Goal: Transaction & Acquisition: Purchase product/service

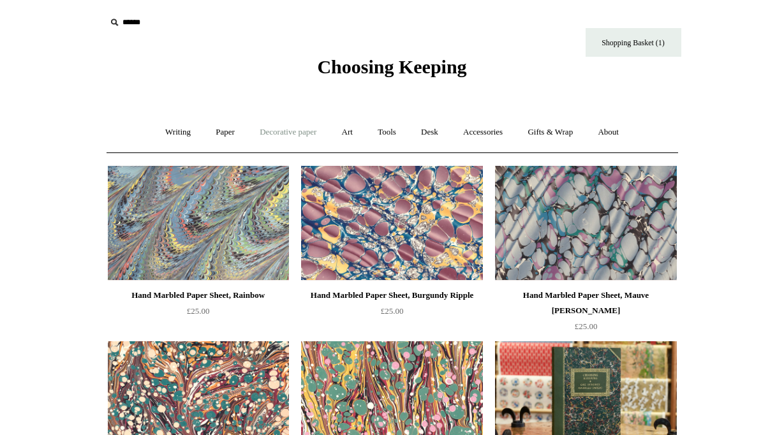
click at [267, 133] on link "Decorative paper +" at bounding box center [288, 132] width 80 height 34
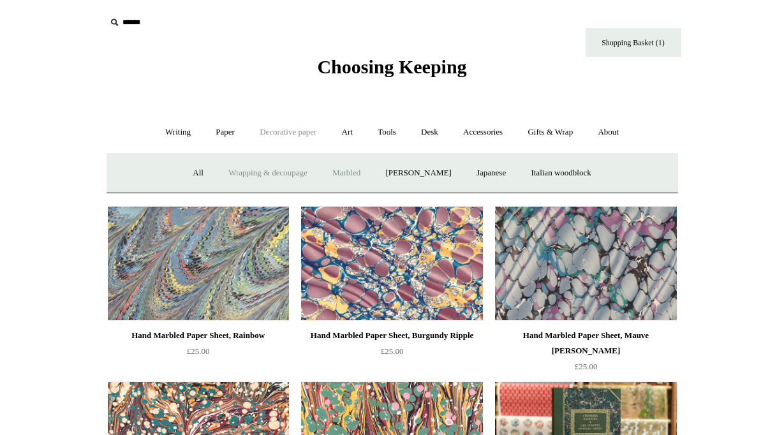
click at [261, 172] on link "Wrapping & decoupage" at bounding box center [268, 173] width 102 height 34
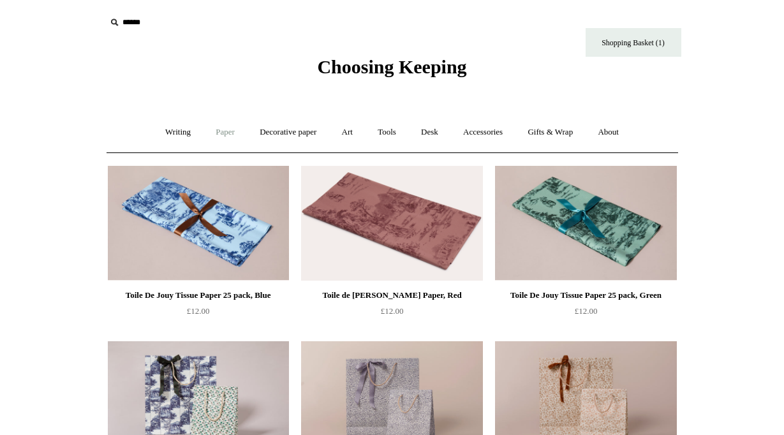
click at [224, 132] on link "Paper +" at bounding box center [225, 132] width 42 height 34
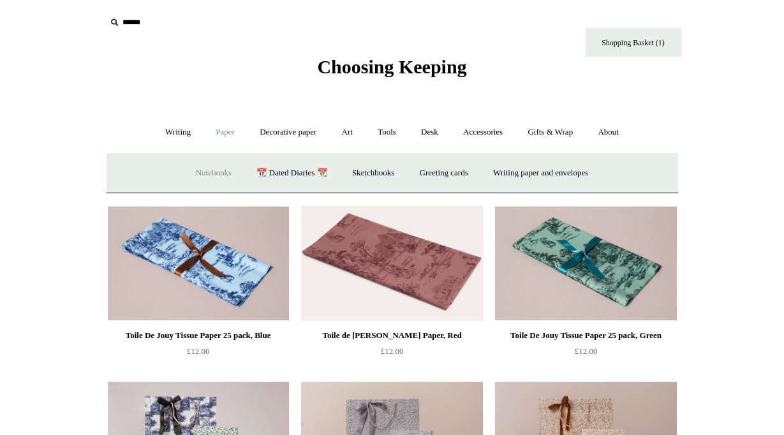
click at [198, 170] on link "Notebooks +" at bounding box center [213, 173] width 59 height 34
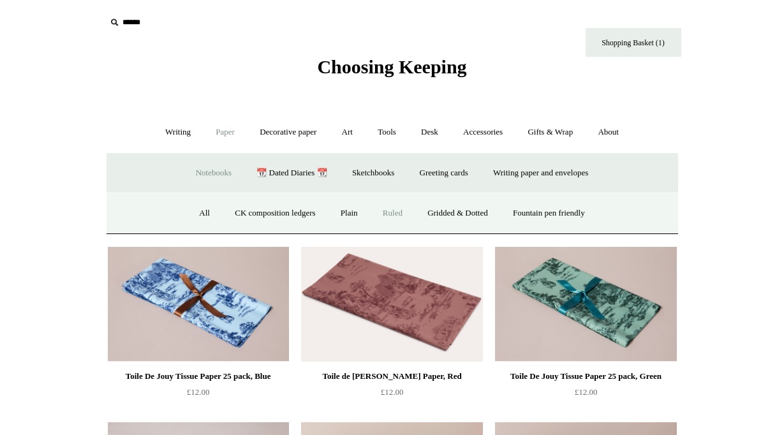
click at [391, 211] on link "Ruled" at bounding box center [392, 213] width 43 height 34
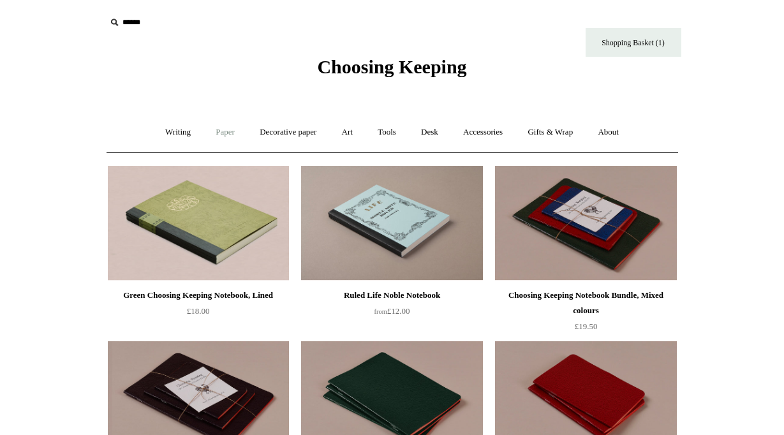
click at [222, 135] on link "Paper +" at bounding box center [225, 132] width 42 height 34
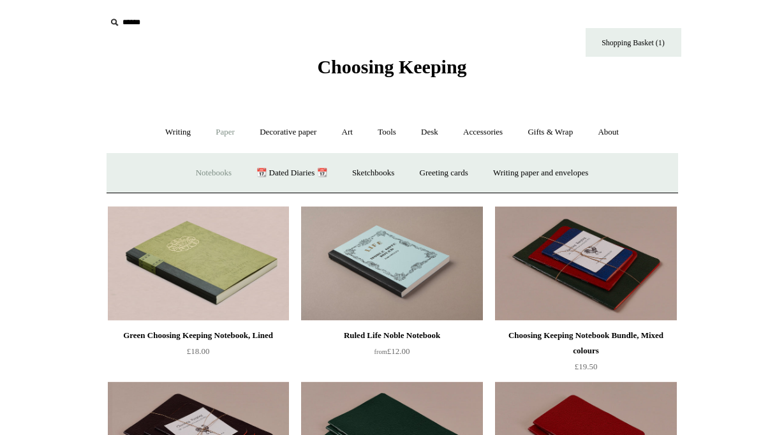
click at [209, 170] on link "Notebooks +" at bounding box center [213, 173] width 59 height 34
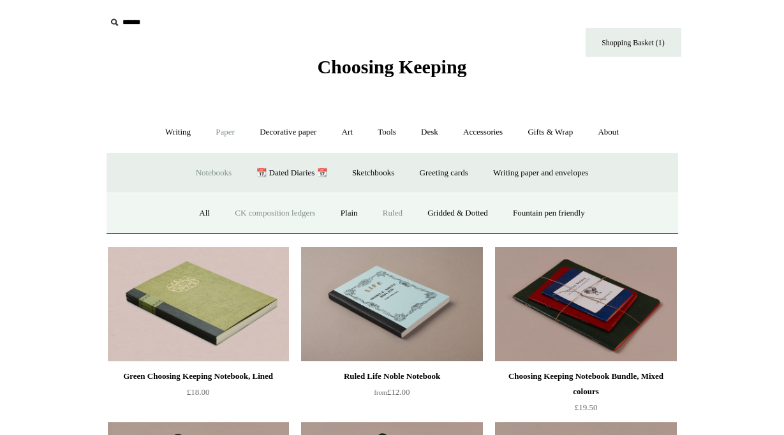
click at [235, 211] on link "CK composition ledgers" at bounding box center [274, 213] width 103 height 34
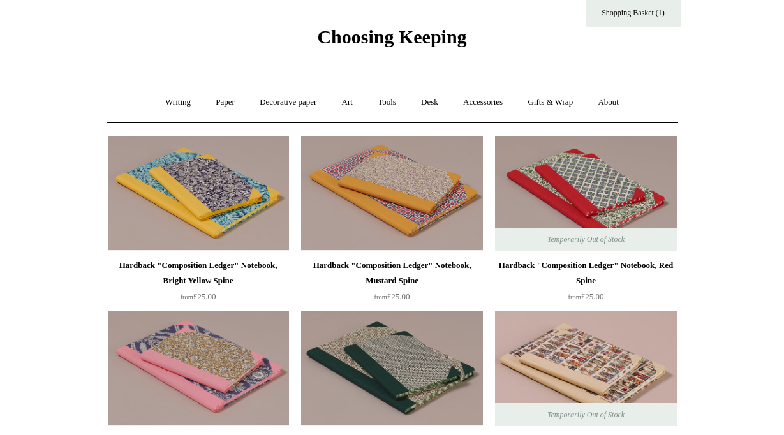
scroll to position [29, 0]
click at [210, 102] on link "Paper +" at bounding box center [225, 103] width 42 height 34
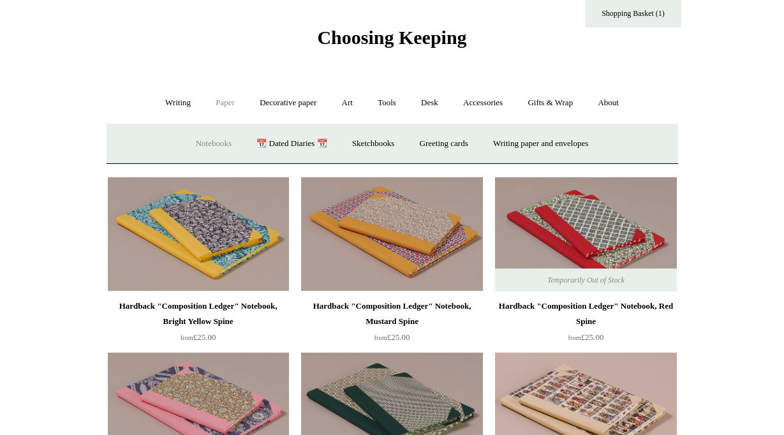
click at [205, 142] on link "Notebooks +" at bounding box center [213, 144] width 59 height 34
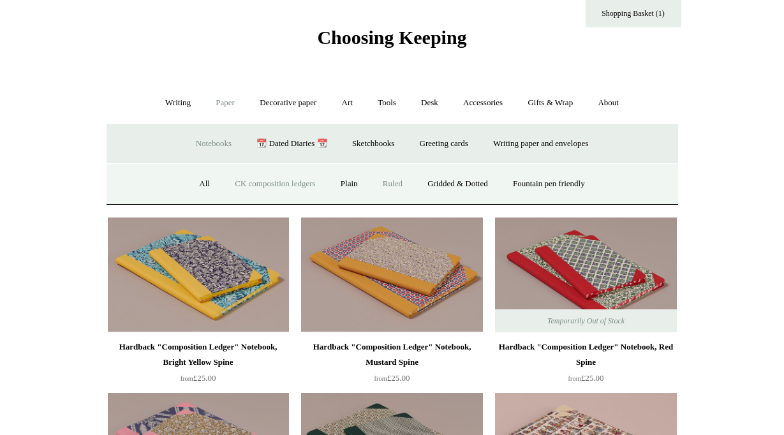
click at [399, 184] on link "Ruled" at bounding box center [392, 184] width 43 height 34
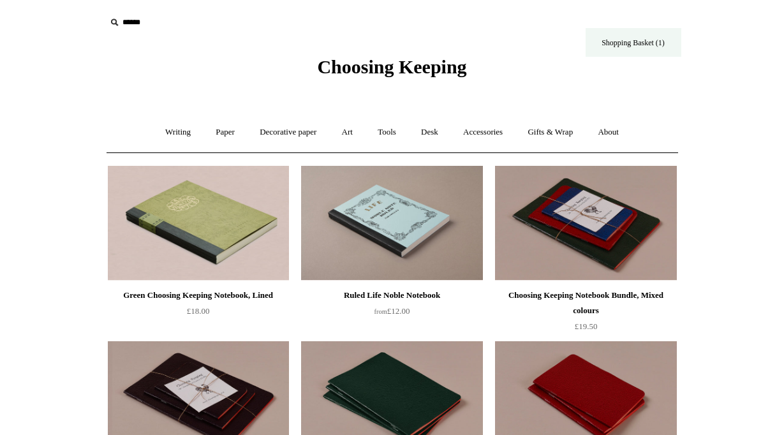
click at [637, 40] on link "Shopping Basket (1)" at bounding box center [633, 42] width 96 height 29
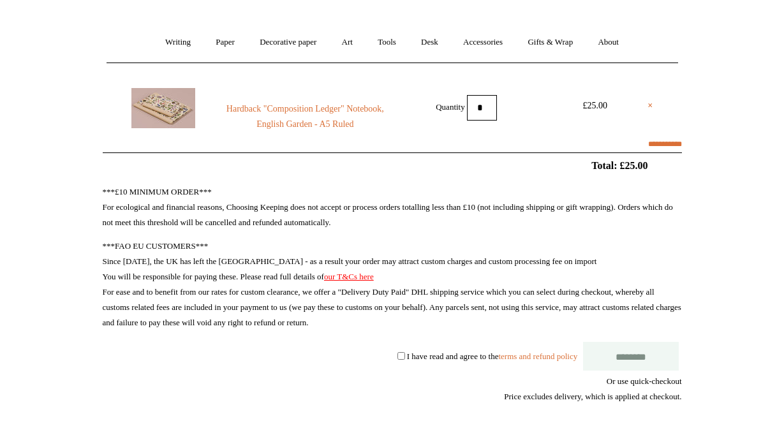
scroll to position [92, 0]
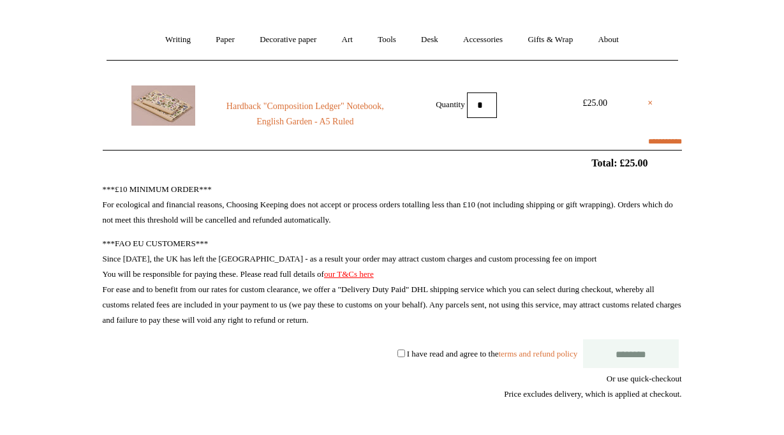
select select "**********"
type input "*****"
select select "**********"
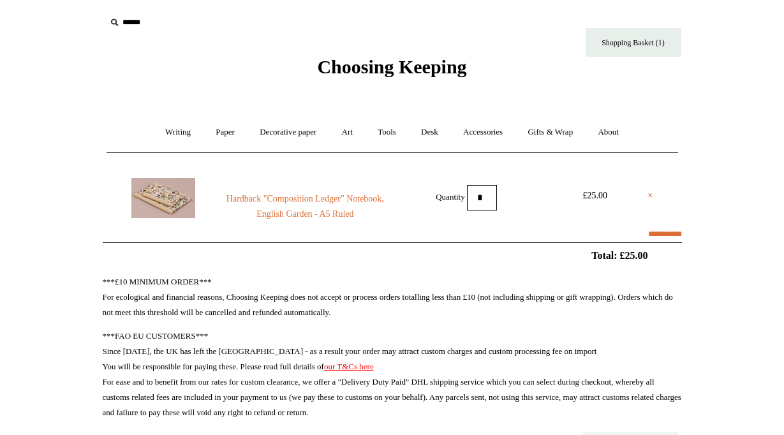
scroll to position [0, 0]
click at [427, 131] on link "Desk +" at bounding box center [429, 132] width 40 height 34
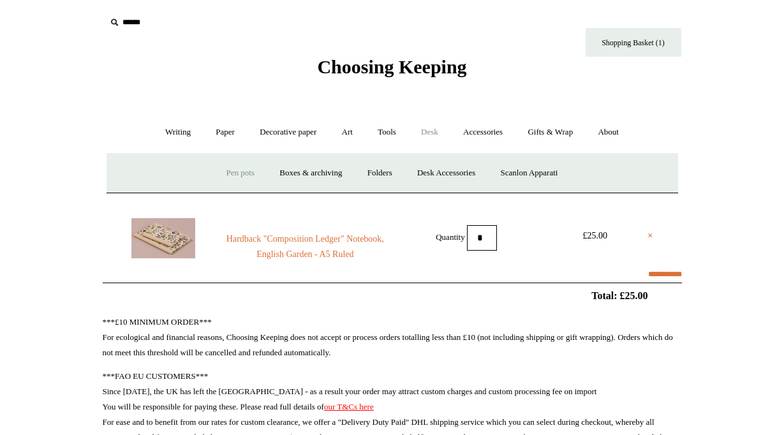
click at [233, 171] on link "Pen pots" at bounding box center [240, 173] width 51 height 34
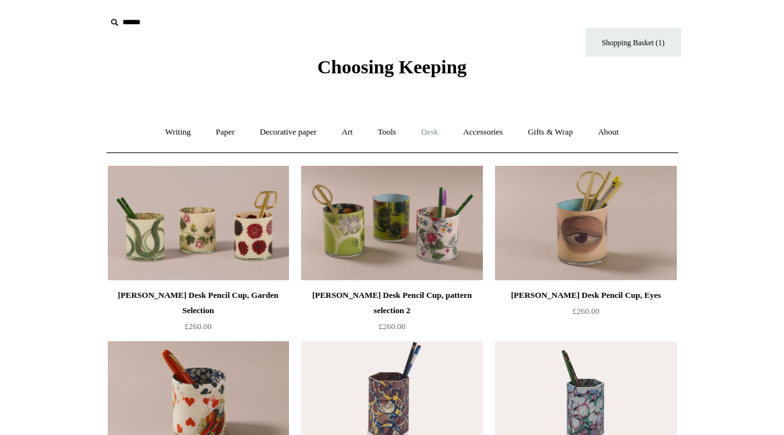
click at [439, 131] on link "Desk +" at bounding box center [429, 132] width 40 height 34
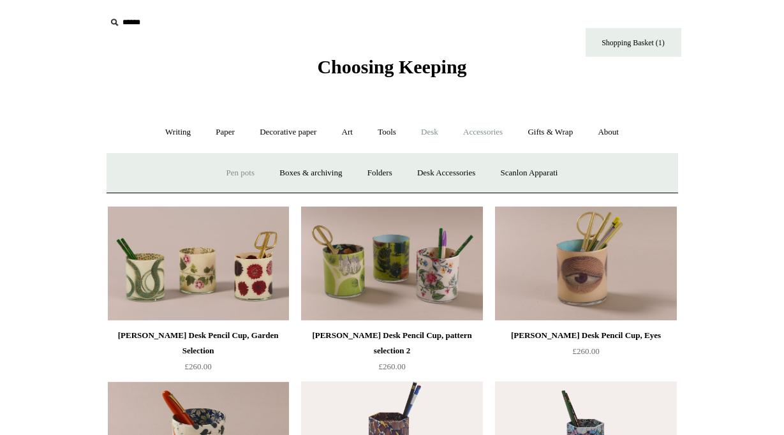
click at [480, 136] on link "Accessories +" at bounding box center [482, 132] width 62 height 34
click at [390, 169] on link "Light mills" at bounding box center [379, 173] width 59 height 34
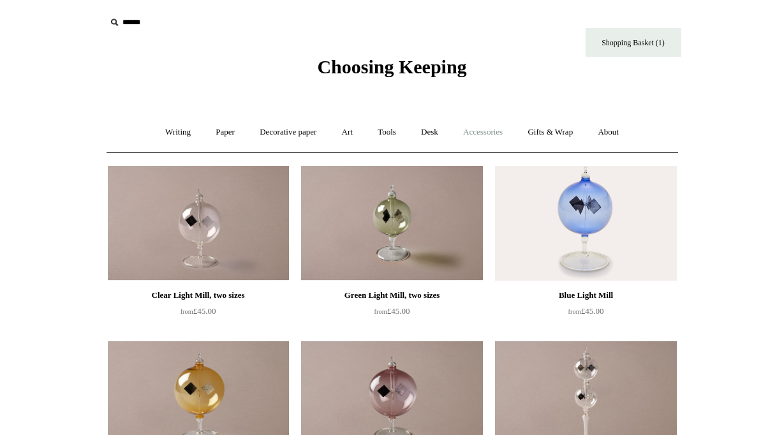
click at [490, 129] on link "Accessories +" at bounding box center [482, 132] width 62 height 34
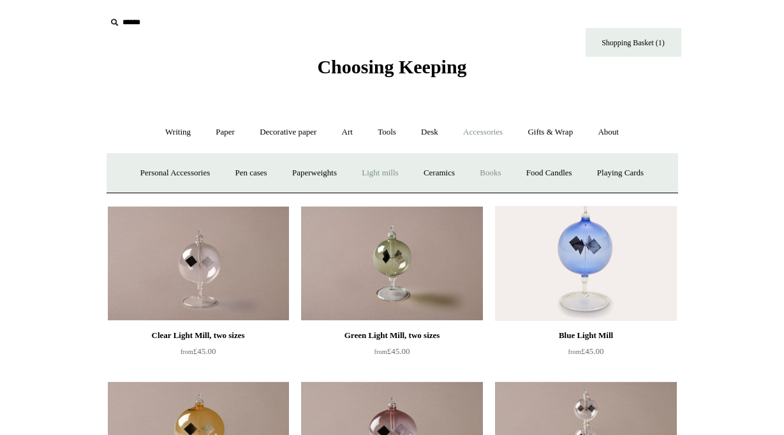
click at [495, 172] on link "Books" at bounding box center [490, 173] width 44 height 34
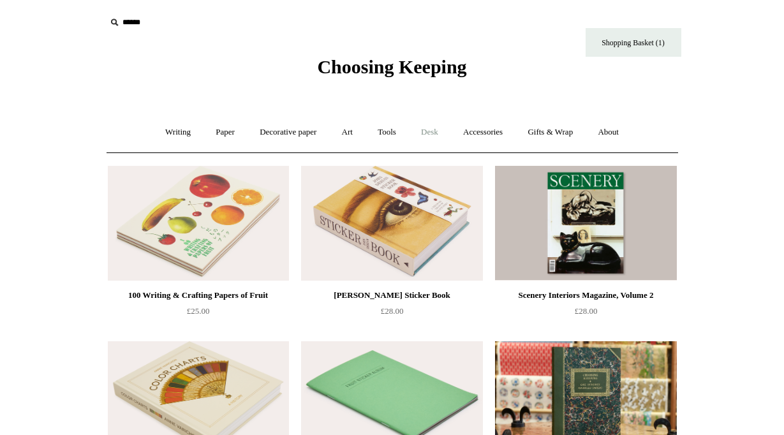
click at [433, 135] on link "Desk +" at bounding box center [429, 132] width 40 height 34
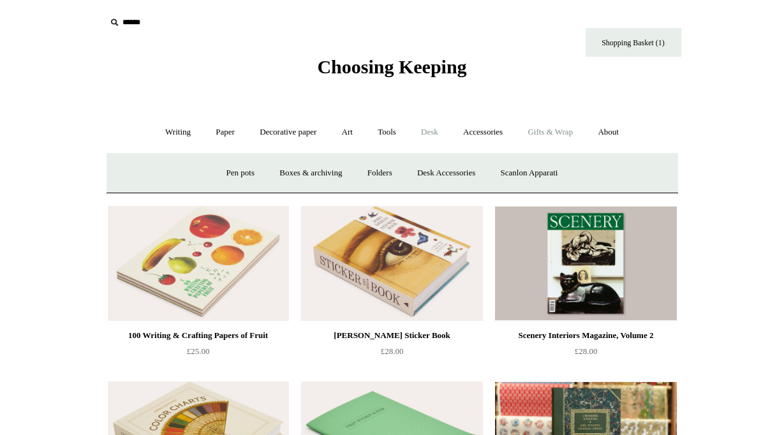
click at [555, 130] on link "Gifts & Wrap +" at bounding box center [550, 132] width 68 height 34
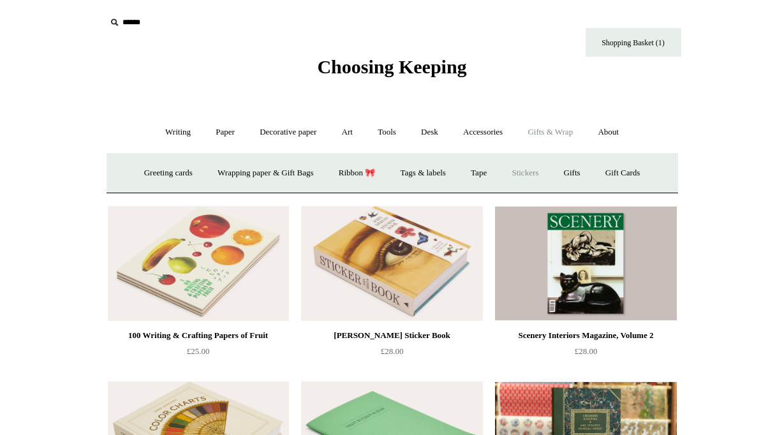
click at [531, 172] on link "Stickers" at bounding box center [525, 173] width 50 height 34
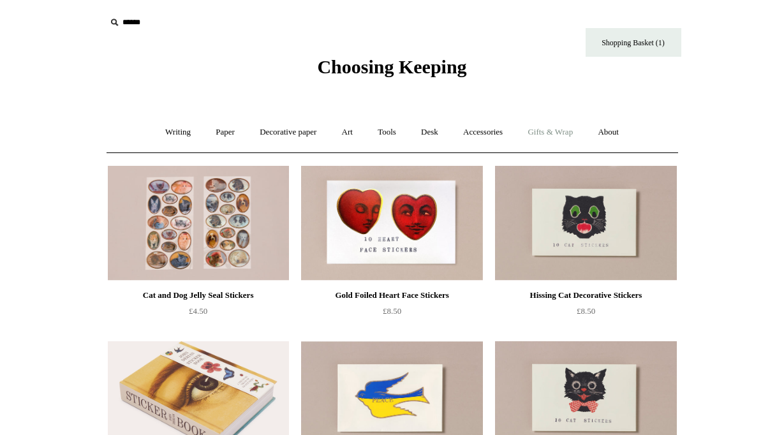
click at [561, 128] on link "Gifts & Wrap +" at bounding box center [550, 132] width 68 height 34
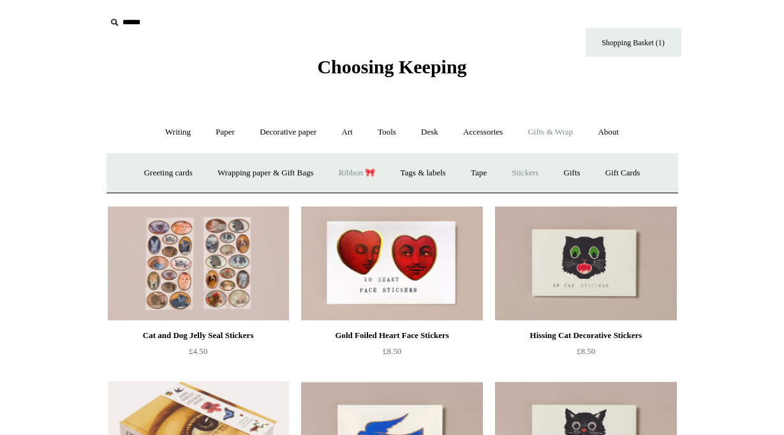
click at [360, 173] on link "Ribbon 🎀" at bounding box center [357, 173] width 60 height 34
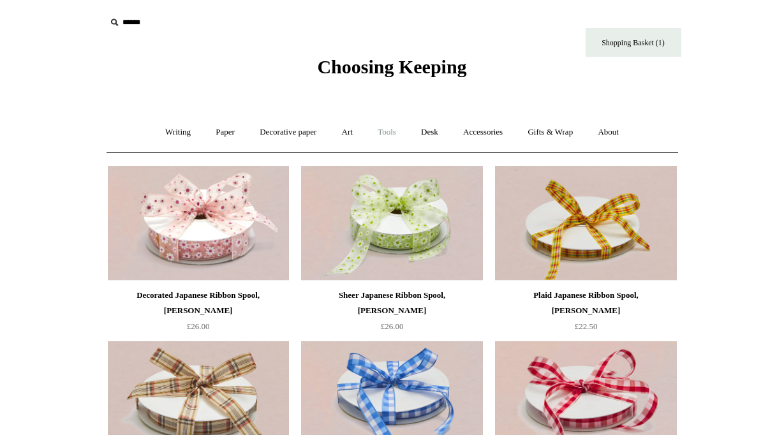
click at [394, 131] on link "Tools +" at bounding box center [386, 132] width 41 height 34
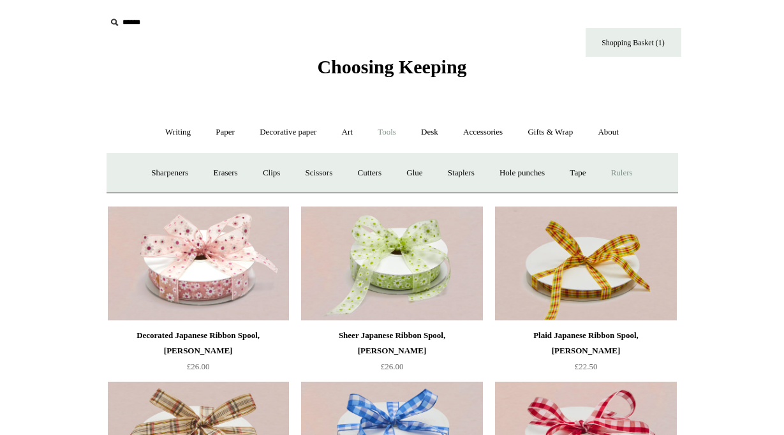
click at [630, 176] on link "Rulers" at bounding box center [621, 173] width 45 height 34
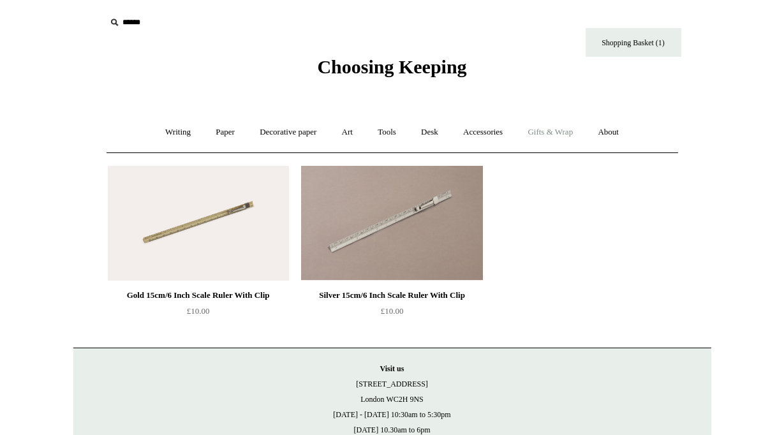
click at [565, 133] on link "Gifts & Wrap +" at bounding box center [550, 132] width 68 height 34
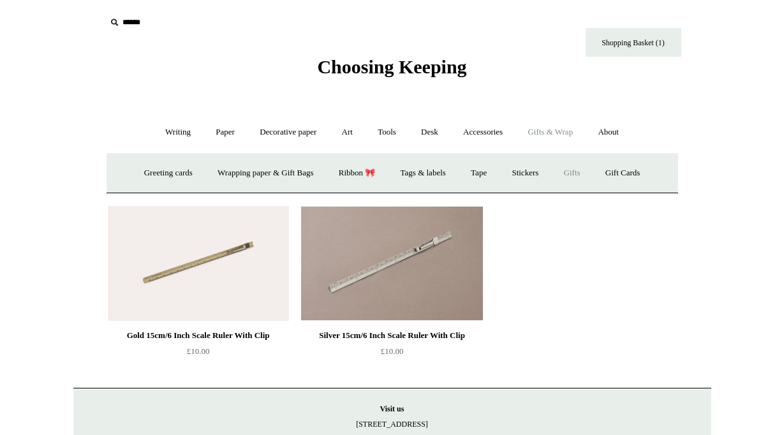
click at [581, 173] on link "Gifts +" at bounding box center [572, 173] width 40 height 34
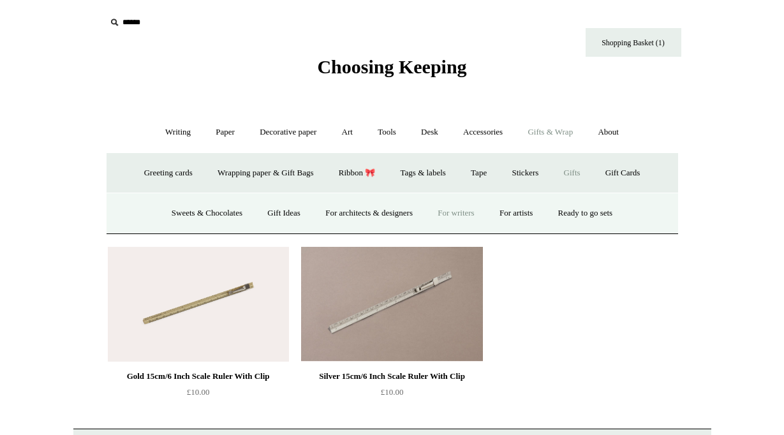
click at [469, 216] on link "For writers" at bounding box center [455, 213] width 59 height 34
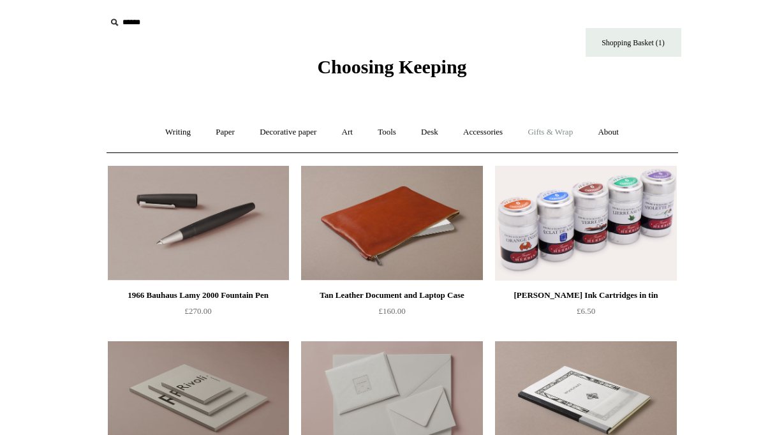
click at [556, 135] on link "Gifts & Wrap +" at bounding box center [550, 132] width 68 height 34
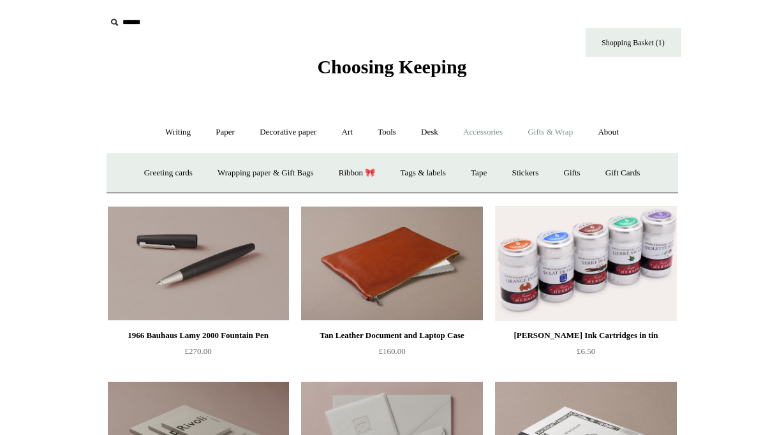
click at [486, 135] on link "Accessories +" at bounding box center [482, 132] width 62 height 34
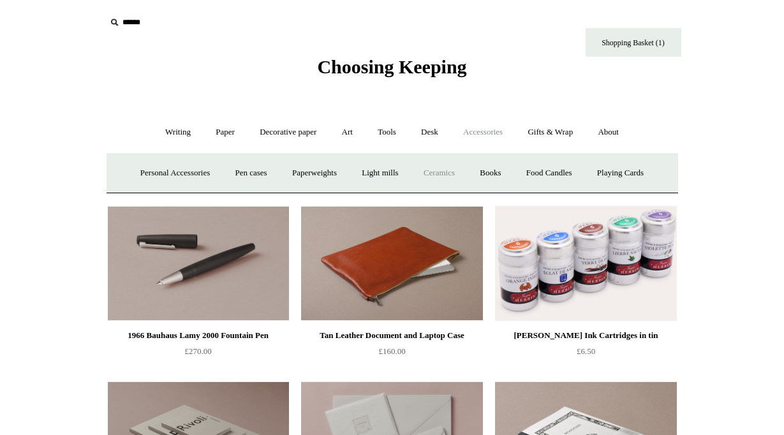
click at [448, 163] on link "Ceramics +" at bounding box center [439, 173] width 54 height 34
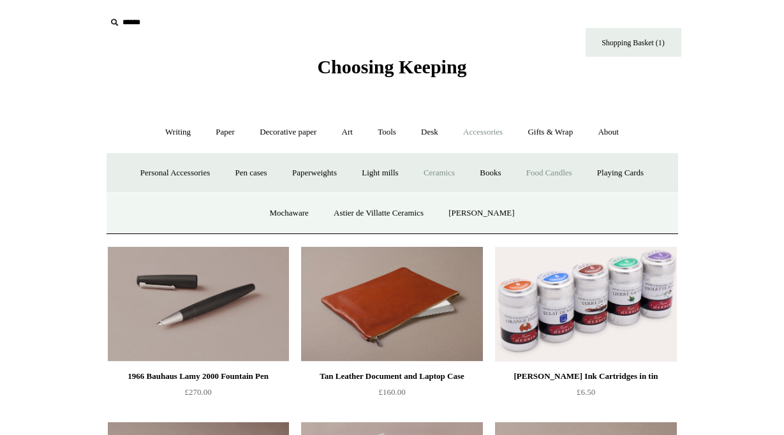
click at [554, 176] on link "Food Candles" at bounding box center [549, 173] width 69 height 34
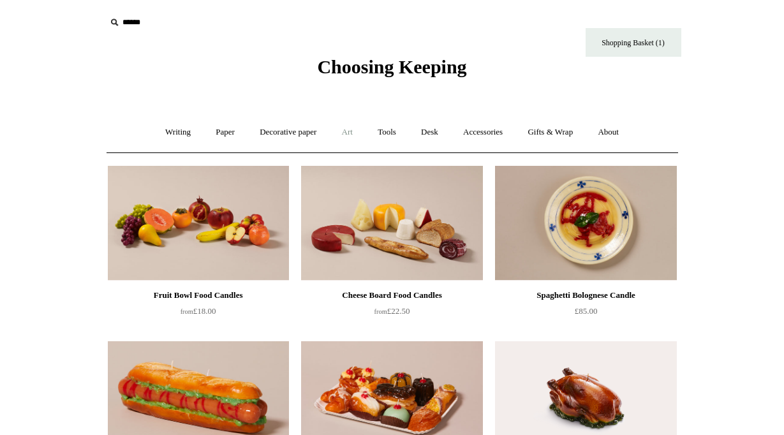
click at [347, 134] on link "Art +" at bounding box center [347, 132] width 34 height 34
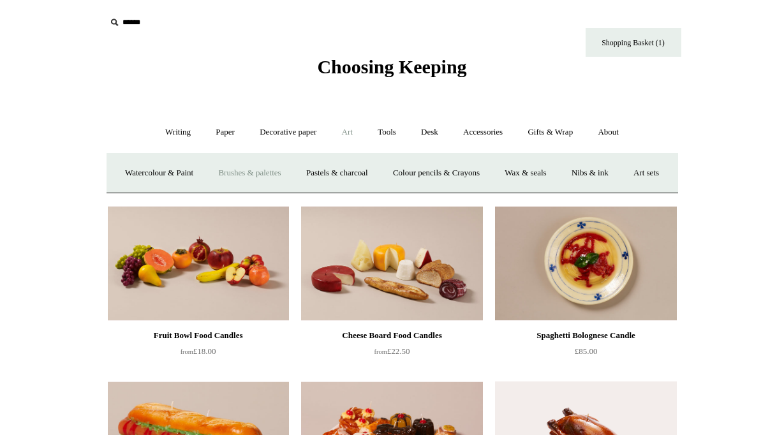
click at [292, 170] on link "Brushes & palettes" at bounding box center [249, 173] width 85 height 34
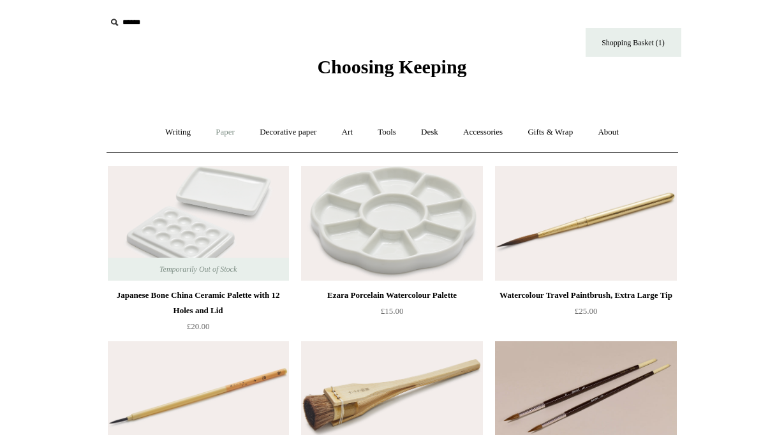
click at [219, 131] on link "Paper +" at bounding box center [225, 132] width 42 height 34
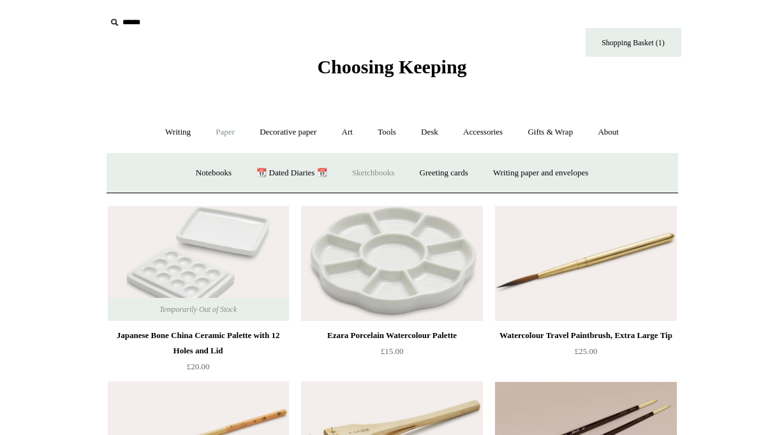
click at [348, 169] on link "Sketchbooks +" at bounding box center [373, 173] width 65 height 34
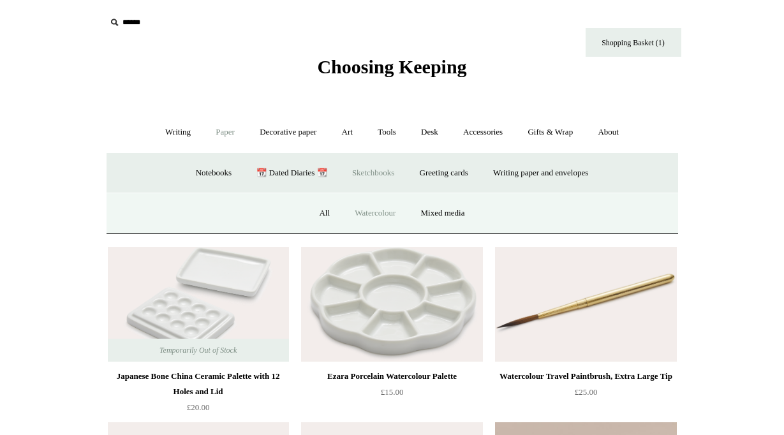
click at [370, 211] on link "Watercolour" at bounding box center [375, 213] width 64 height 34
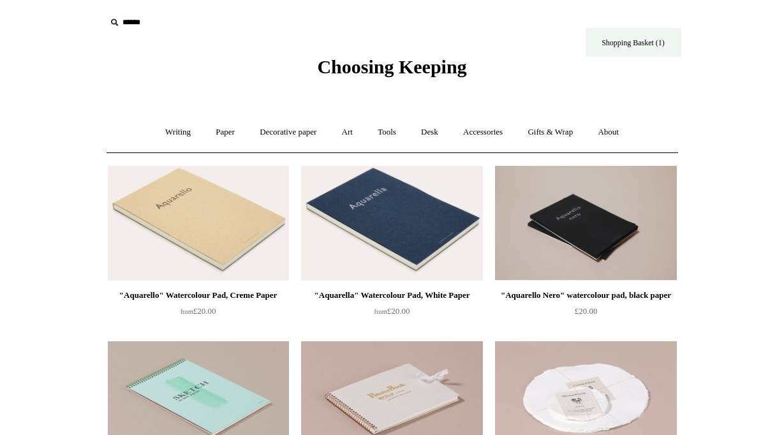
click at [643, 42] on link "Shopping Basket (1)" at bounding box center [633, 42] width 96 height 29
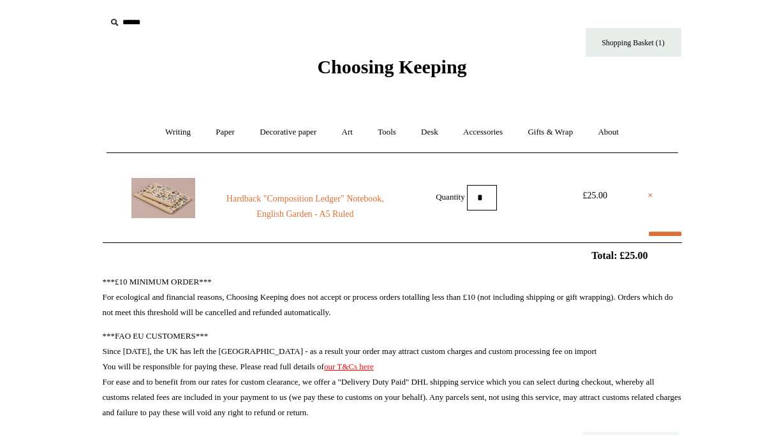
select select "**********"
type input "*****"
select select "**********"
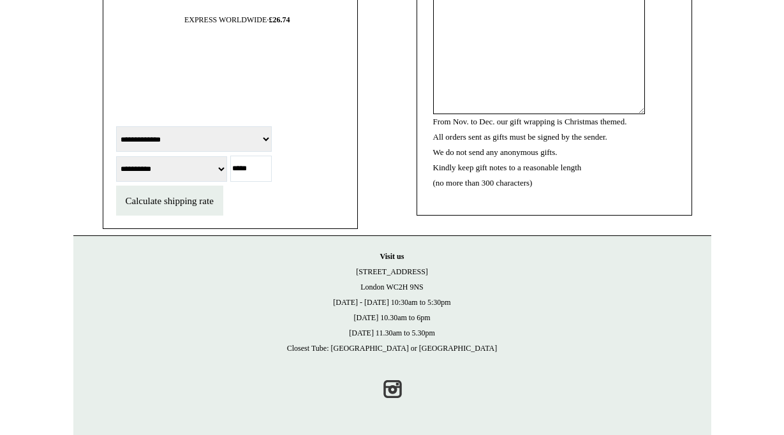
scroll to position [786, 0]
drag, startPoint x: 294, startPoint y: 218, endPoint x: 230, endPoint y: 218, distance: 64.4
click at [230, 216] on form "**********" at bounding box center [230, 169] width 228 height 91
type input "***"
type input "*****"
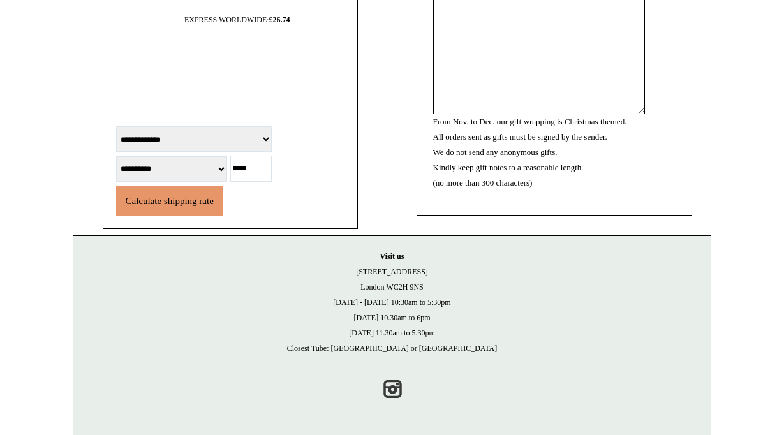
click at [196, 216] on button "Calculate shipping rate" at bounding box center [169, 201] width 107 height 30
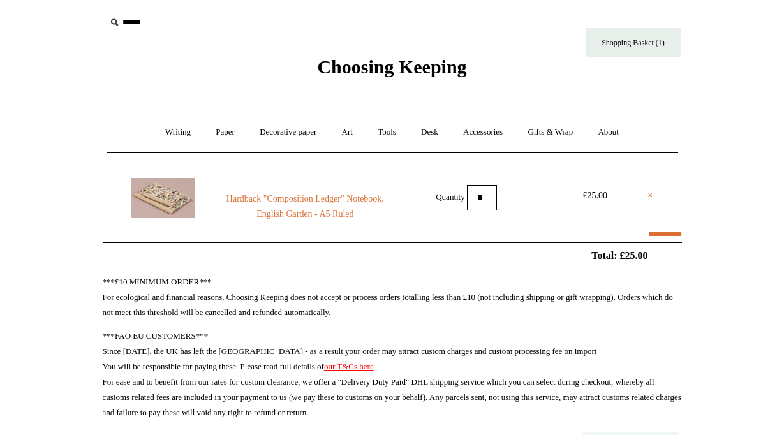
scroll to position [0, 0]
click at [650, 195] on link "×" at bounding box center [649, 195] width 5 height 15
